Goal: Information Seeking & Learning: Learn about a topic

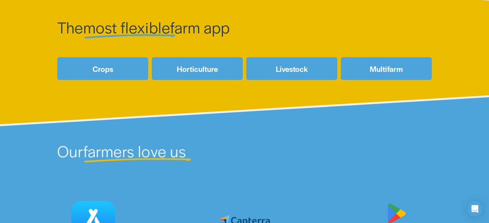
scroll to position [303, 0]
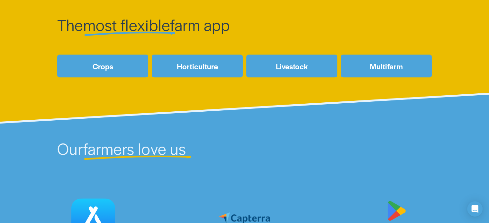
click at [294, 69] on link "Livestock" at bounding box center [291, 66] width 91 height 23
